Goal: Contribute content: Contribute content

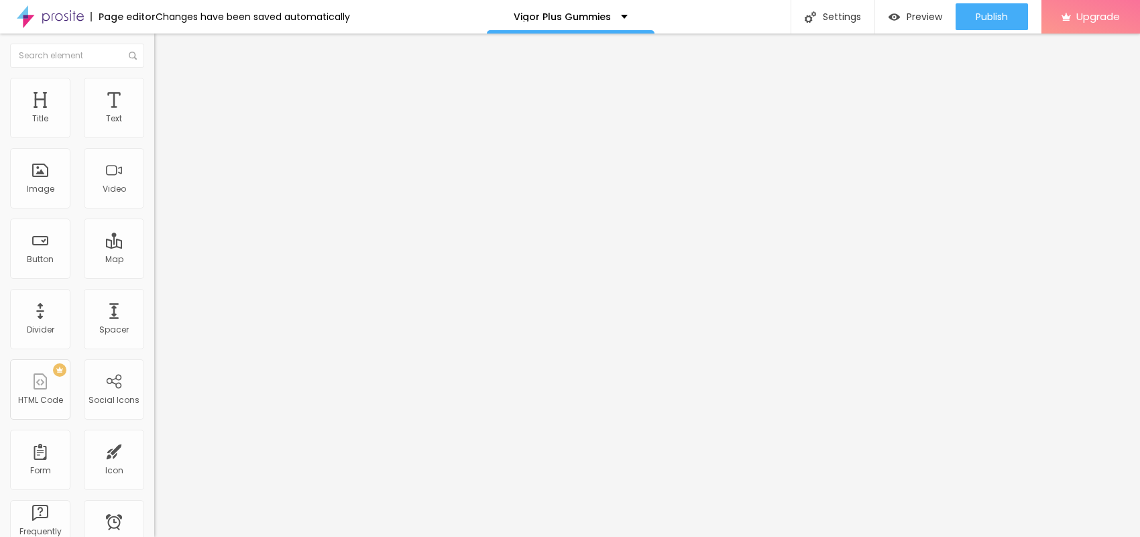
click at [154, 115] on span "Add image" at bounding box center [181, 109] width 55 height 11
click at [154, 135] on input "text" at bounding box center [234, 128] width 161 height 13
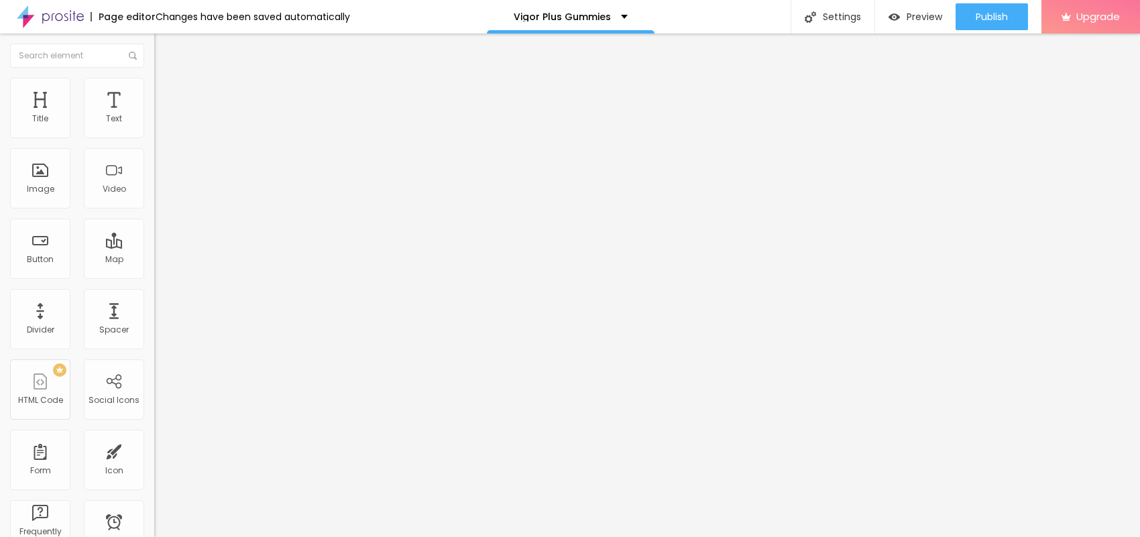
paste input "Vigor Plus Gummies"
type input "Vigor Plus Gummies"
drag, startPoint x: 54, startPoint y: 364, endPoint x: 0, endPoint y: 343, distance: 57.8
click at [154, 306] on div "Change image Image description (Alt) Vigor Plus Gummies Align Aspect Ratio Orig…" at bounding box center [231, 206] width 154 height 202
type input "https://"
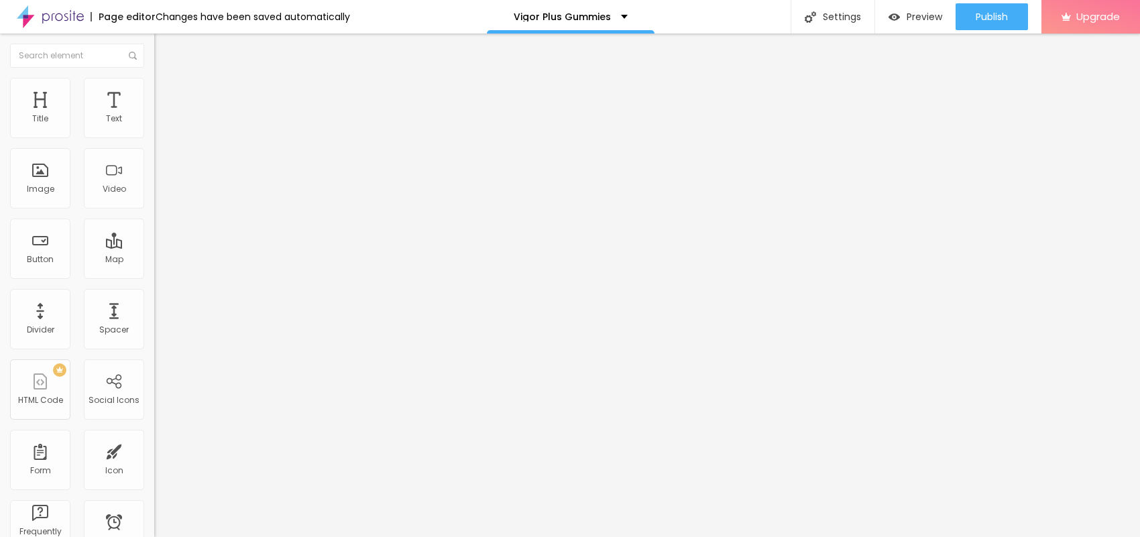
click at [154, 86] on img at bounding box center [160, 84] width 12 height 12
type input "95"
type input "90"
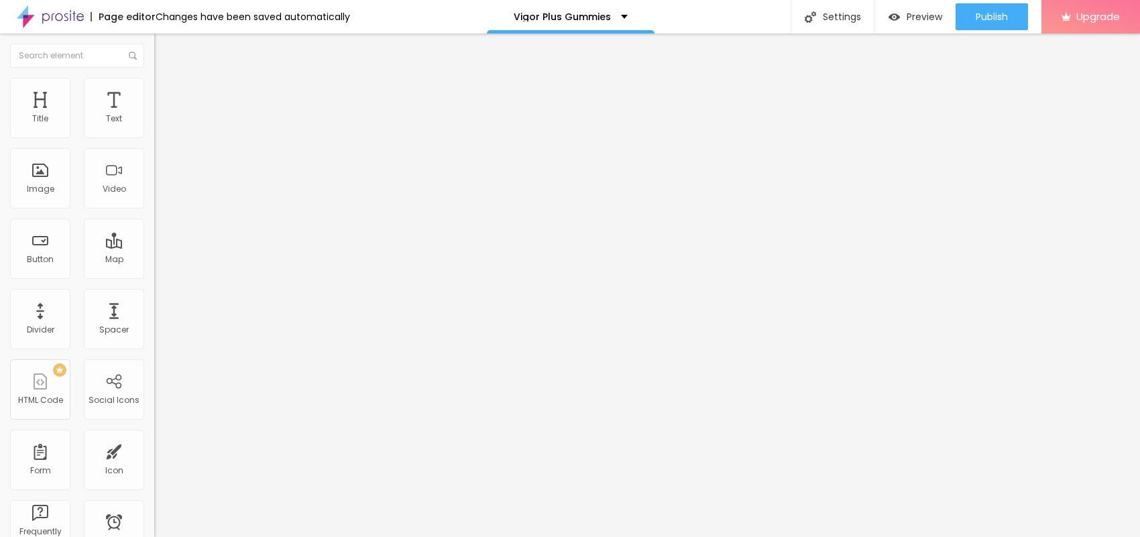
type input "85"
type input "80"
type input "75"
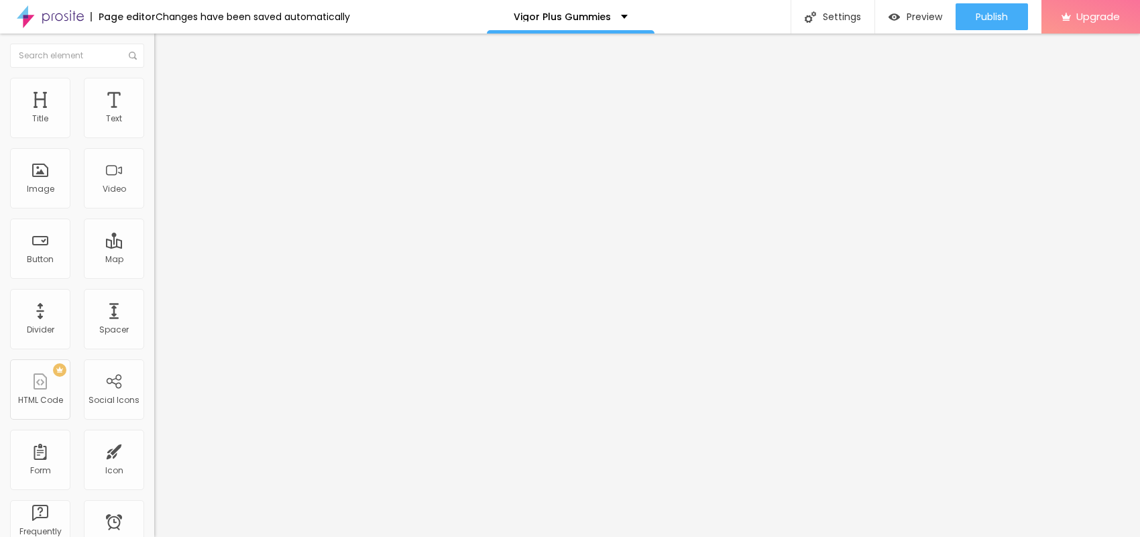
type input "75"
type input "70"
type input "65"
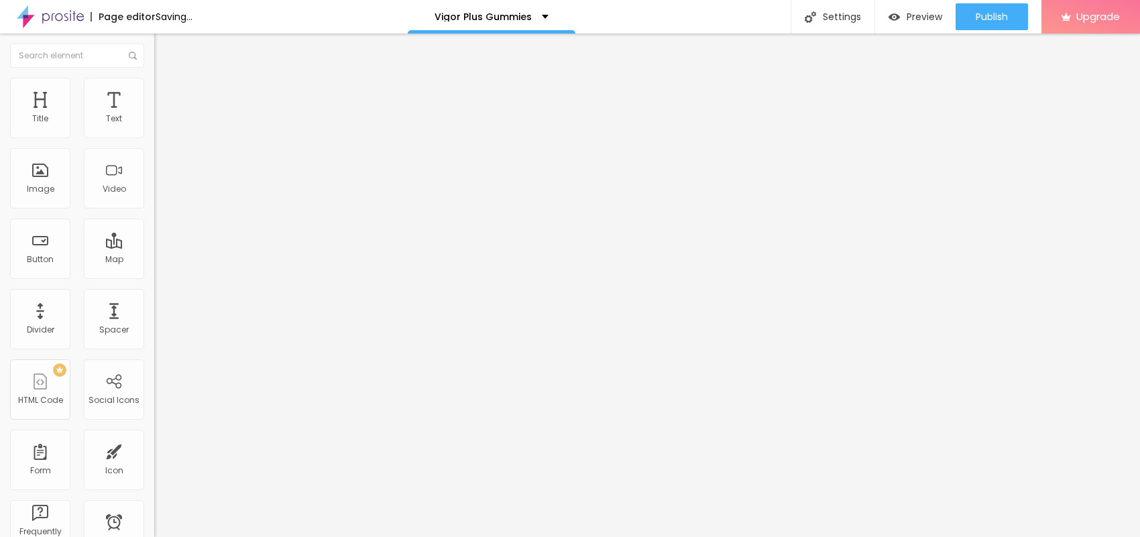
type input "60"
type input "55"
type input "50"
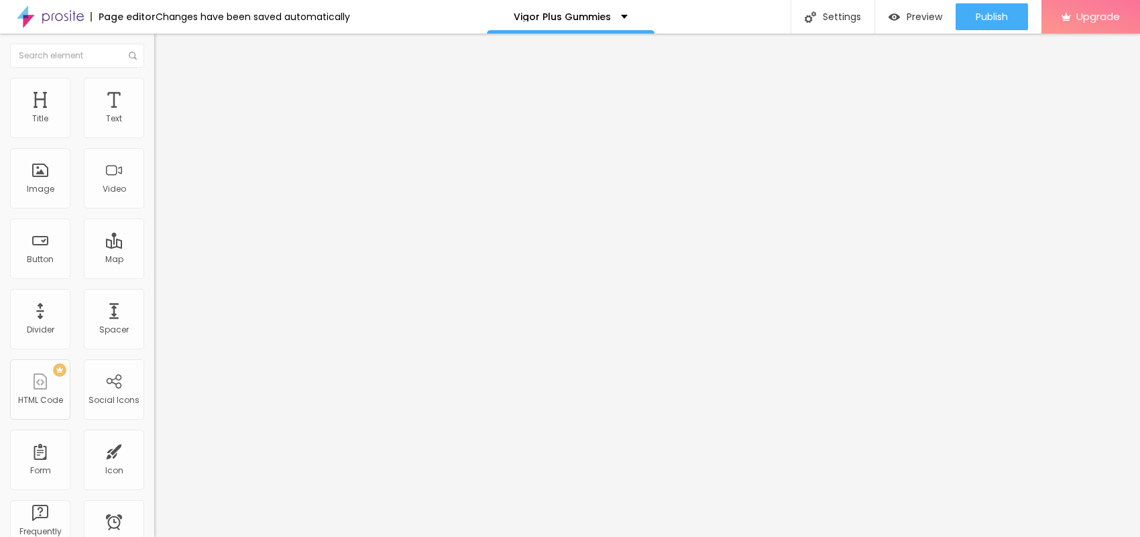
drag, startPoint x: 137, startPoint y: 146, endPoint x: 71, endPoint y: 138, distance: 66.9
type input "50"
click at [154, 137] on input "range" at bounding box center [197, 132] width 87 height 11
click at [166, 79] on span "Content" at bounding box center [182, 73] width 33 height 11
drag, startPoint x: 59, startPoint y: 363, endPoint x: 0, endPoint y: 341, distance: 63.0
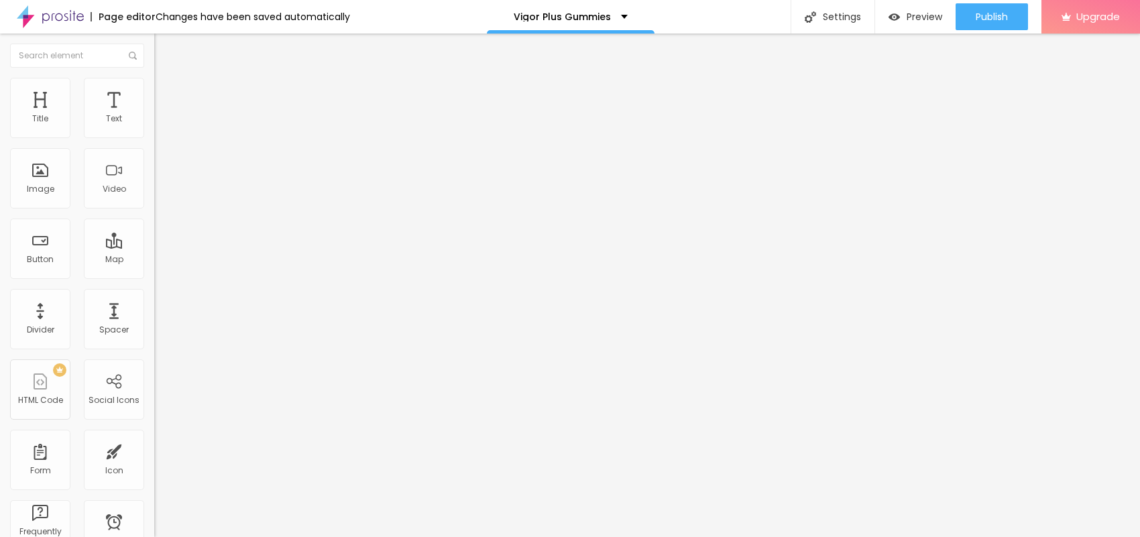
click at [154, 306] on div "Change image Image description (Alt) Vigor Plus Gummies Align Aspect Ratio Orig…" at bounding box center [231, 206] width 154 height 202
paste input "[URL][DOMAIN_NAME]"
type input "[URL][DOMAIN_NAME]"
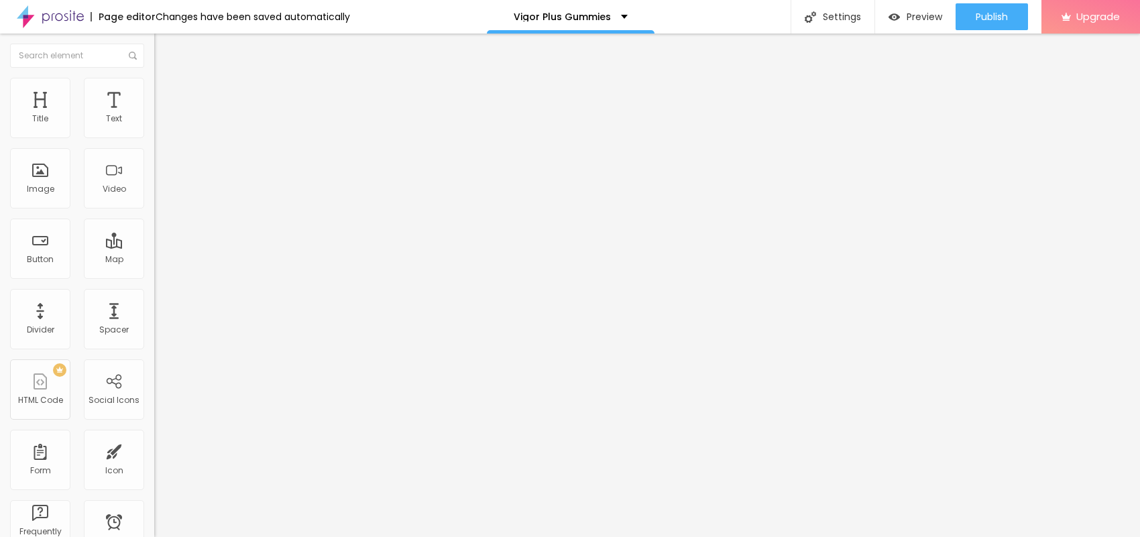
click at [154, 85] on li "Style" at bounding box center [231, 84] width 154 height 13
click at [154, 137] on input "range" at bounding box center [197, 132] width 87 height 11
type input "55"
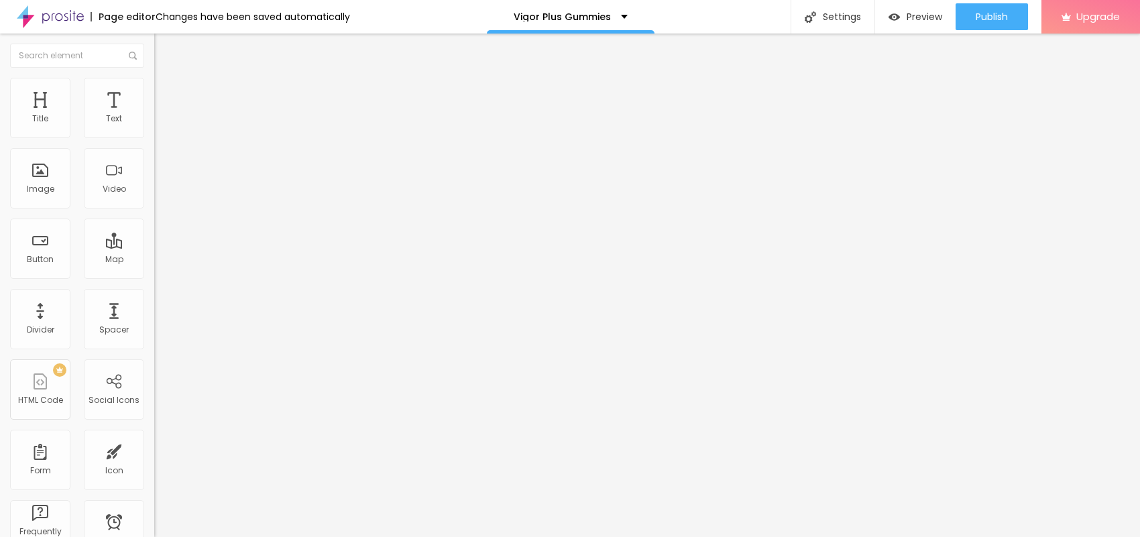
type input "55"
type input "50"
type input "45"
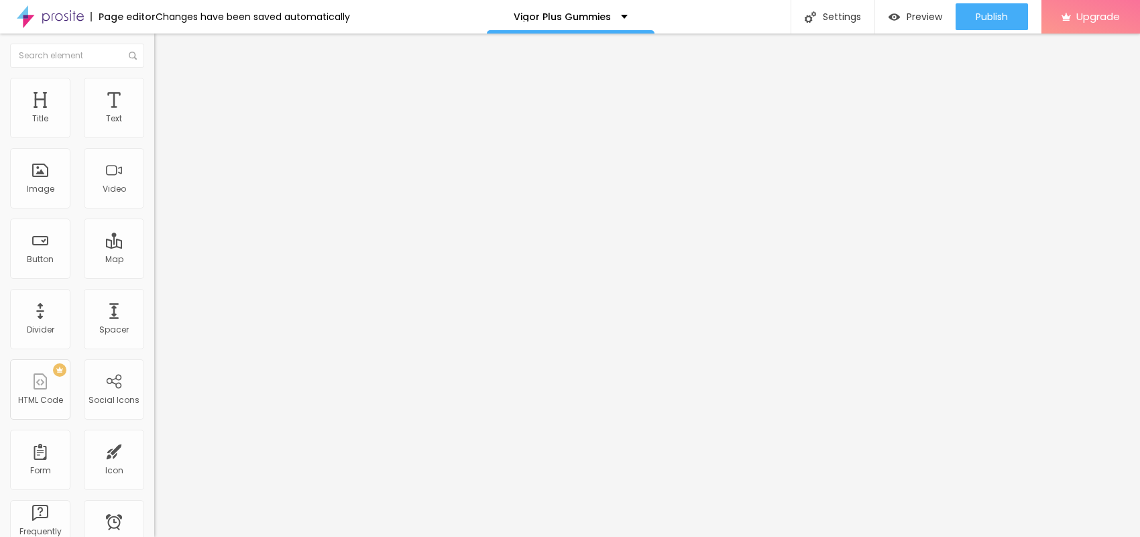
type input "40"
drag, startPoint x: 67, startPoint y: 142, endPoint x: 55, endPoint y: 142, distance: 12.1
type input "40"
click at [154, 137] on input "range" at bounding box center [197, 132] width 87 height 11
drag, startPoint x: 80, startPoint y: 149, endPoint x: 0, endPoint y: 171, distance: 83.5
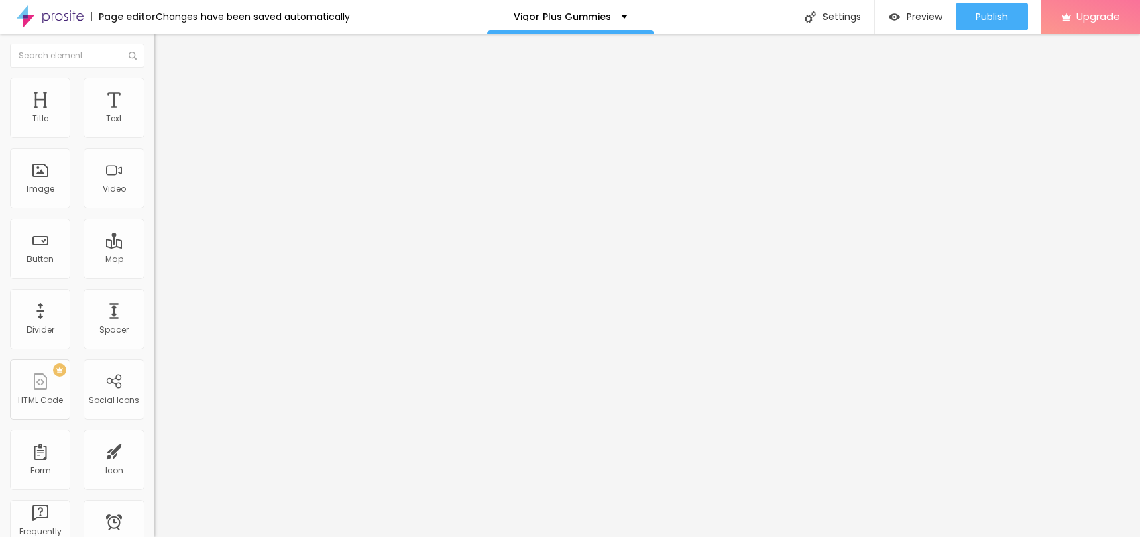
click at [154, 170] on div "Text Click me Align Size Default Small Default Big Link URL https:// Open in ne…" at bounding box center [231, 202] width 154 height 195
paste input "😍👇SHOP NOW😍👇"
type input "😍👇SHOP NOW😍👇"
click at [154, 279] on div "Text 😍👇SHOP NOW😍👇 Align Size Default Small Default Big Link URL https:// Open i…" at bounding box center [231, 202] width 154 height 195
paste input "[URL][DOMAIN_NAME]"
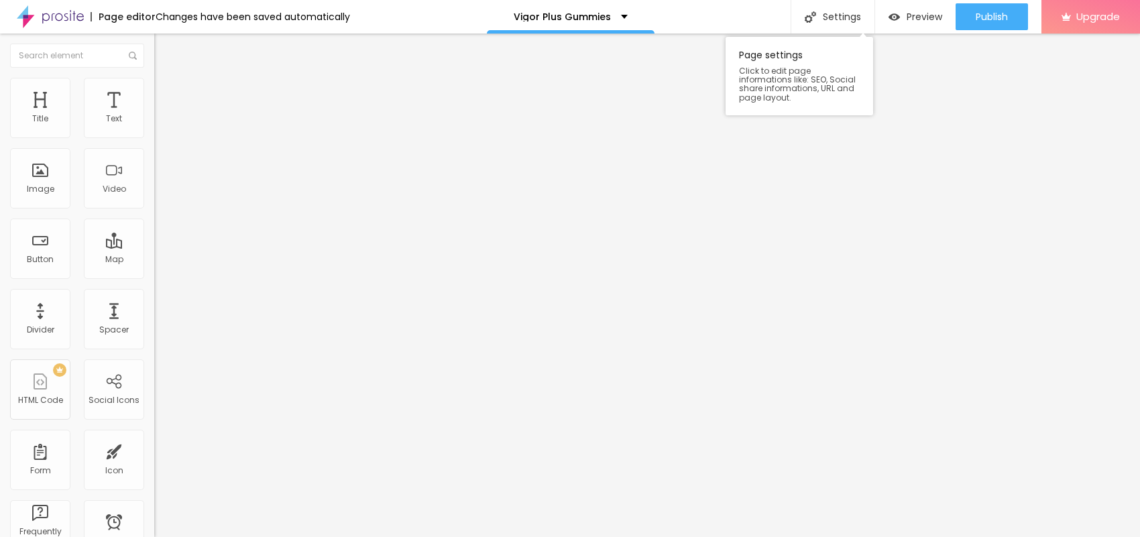
scroll to position [0, 91]
type input "[URL][DOMAIN_NAME]"
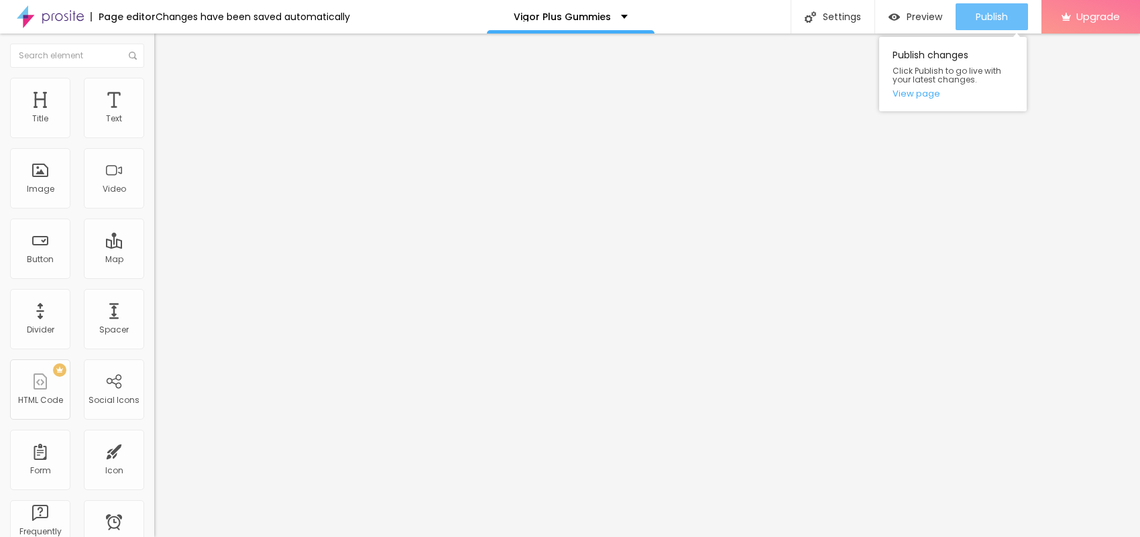
click at [983, 15] on span "Publish" at bounding box center [992, 16] width 32 height 11
click at [930, 95] on link "View page" at bounding box center [953, 93] width 121 height 9
